Goal: Task Accomplishment & Management: Complete application form

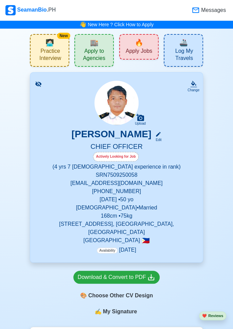
click at [140, 48] on span "Apply Jobs" at bounding box center [139, 52] width 27 height 9
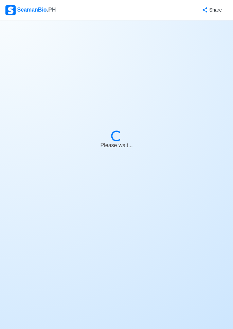
select select "Chief Officer"
